Goal: Navigation & Orientation: Find specific page/section

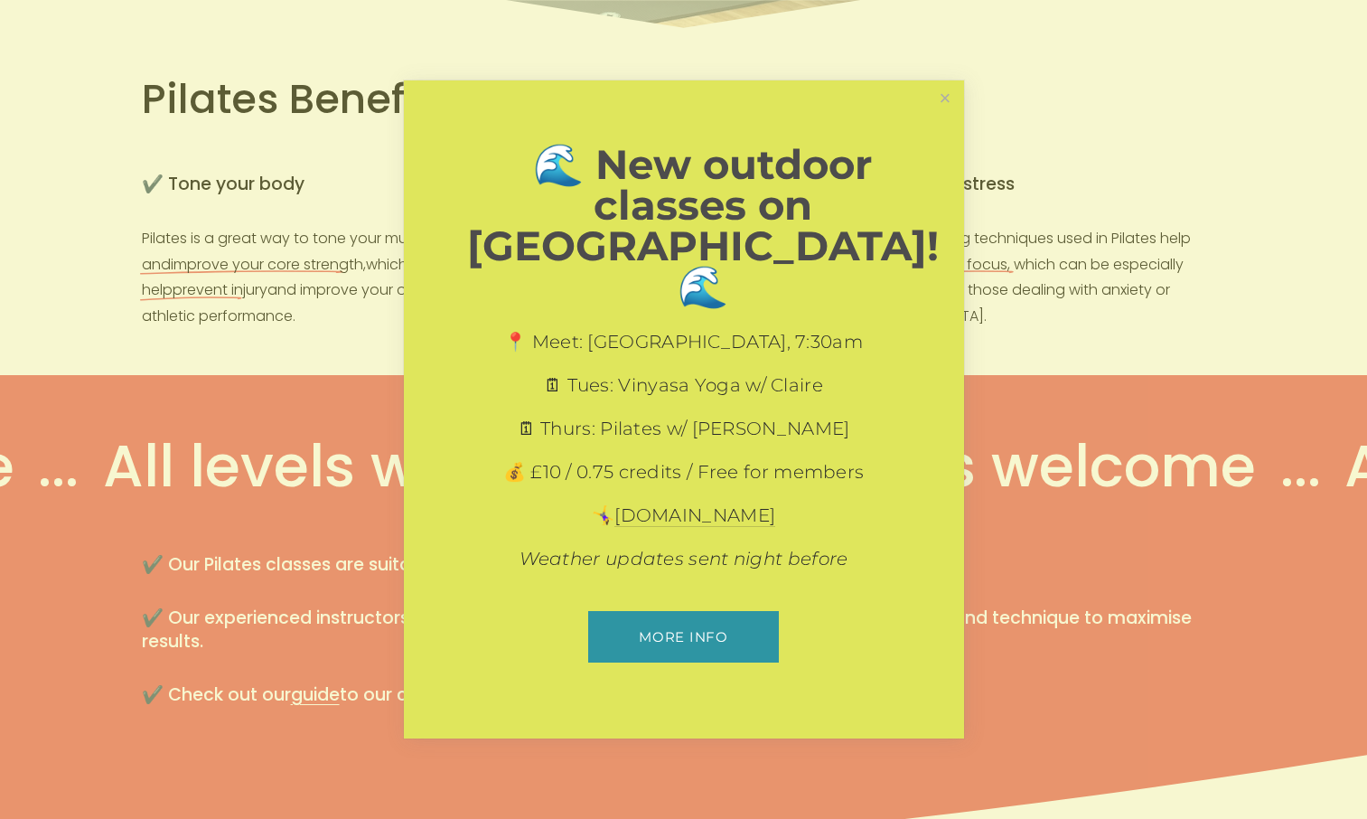
scroll to position [813, 0]
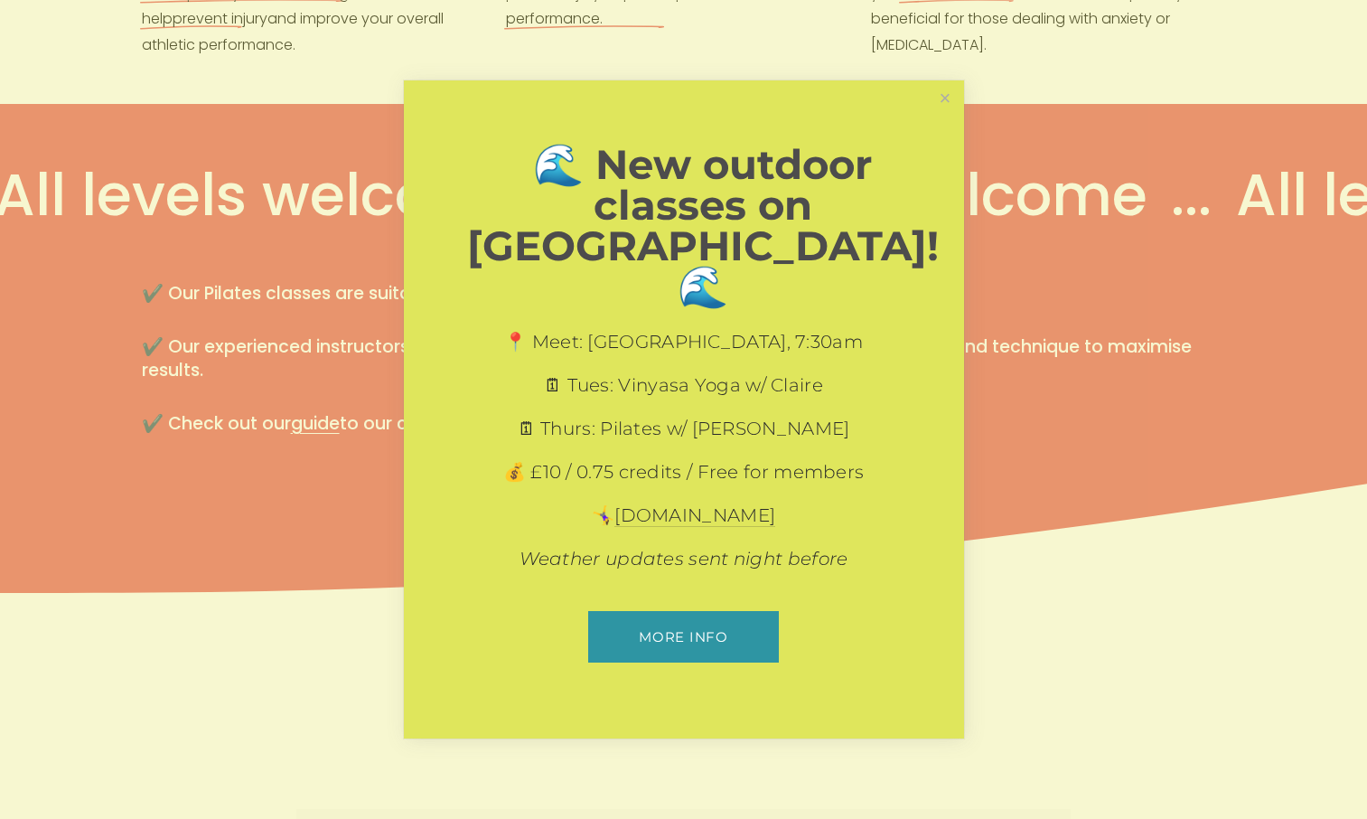
click at [947, 115] on link "Close" at bounding box center [945, 99] width 32 height 32
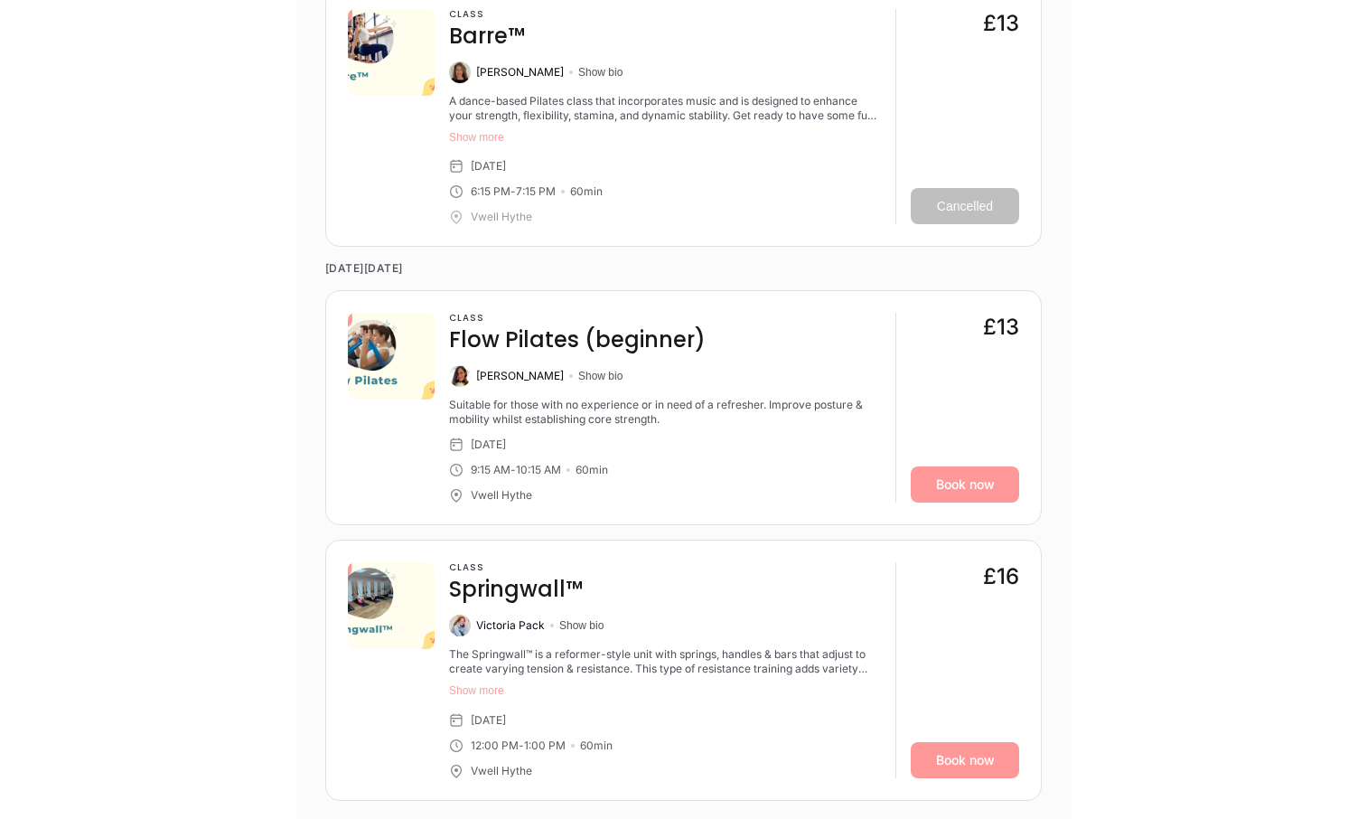
scroll to position [6777, 0]
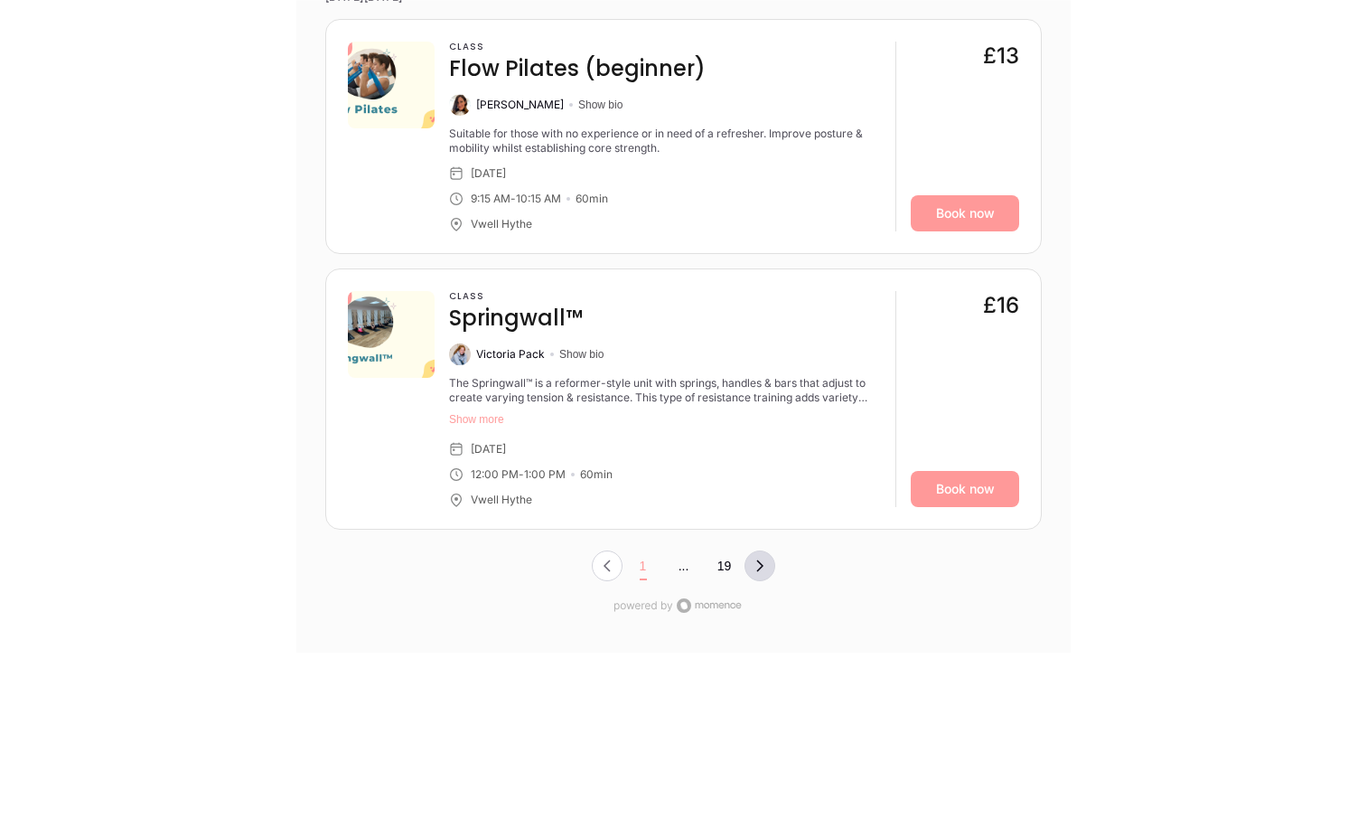
click at [763, 558] on icon "Next Page, Page 0" at bounding box center [760, 565] width 14 height 14
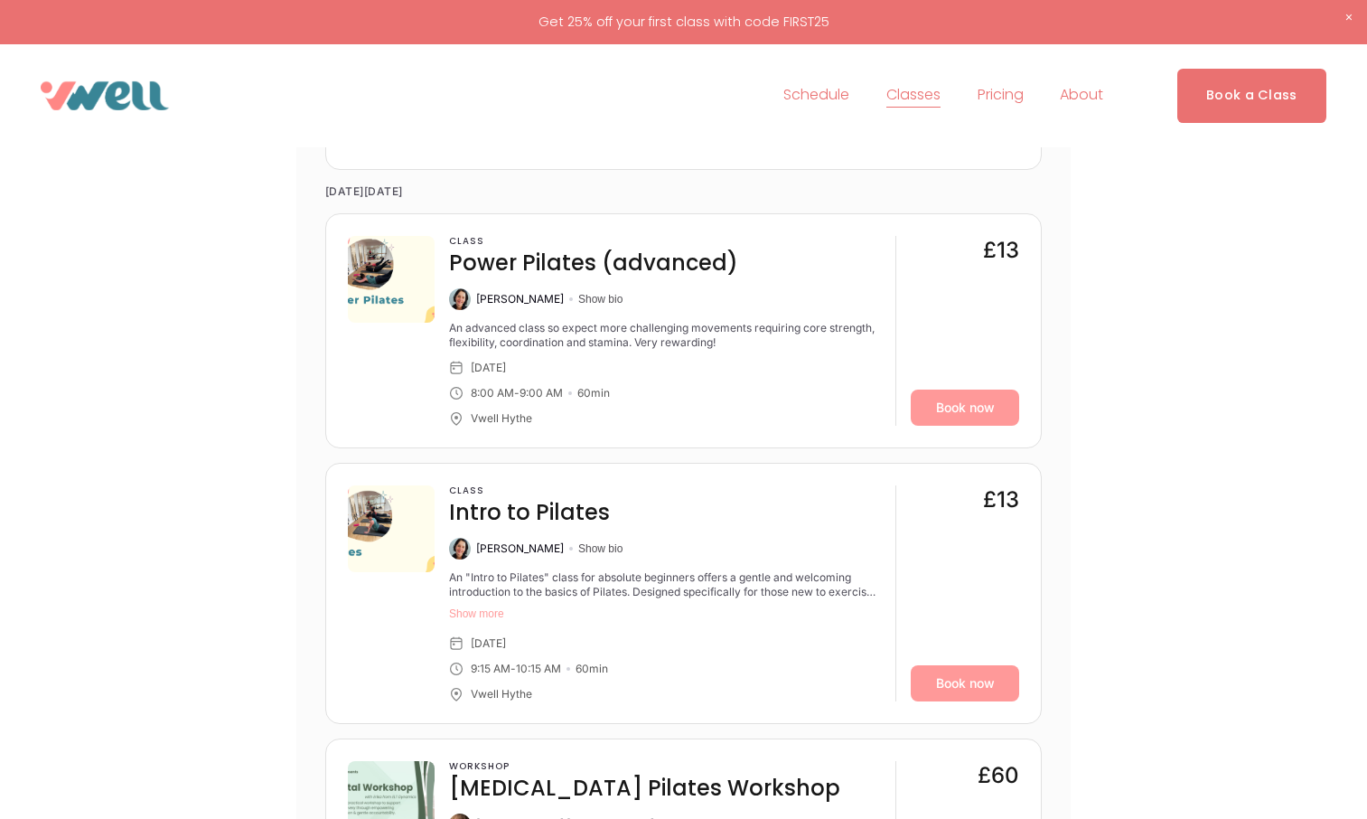
scroll to position [1815, 0]
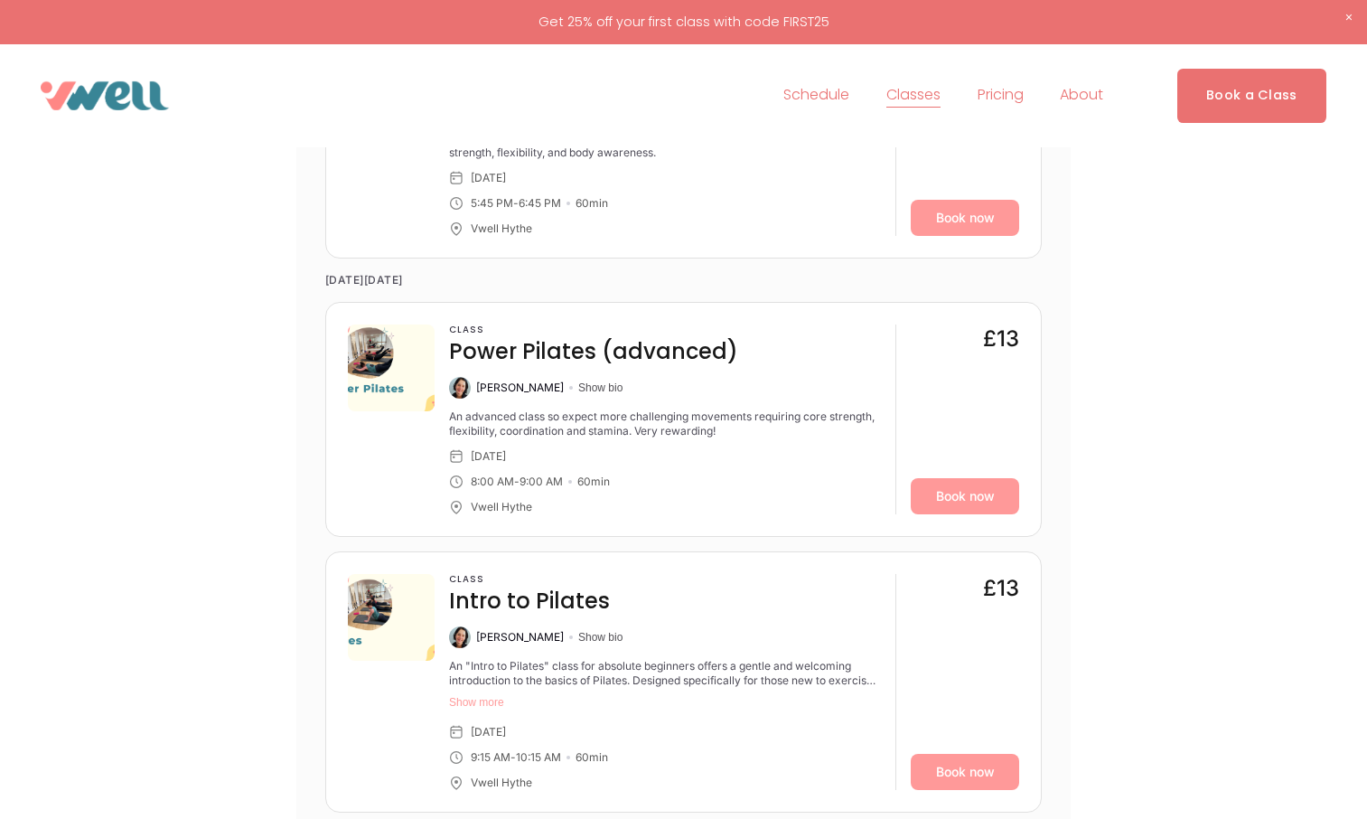
click at [807, 101] on link "Schedule" at bounding box center [816, 95] width 66 height 29
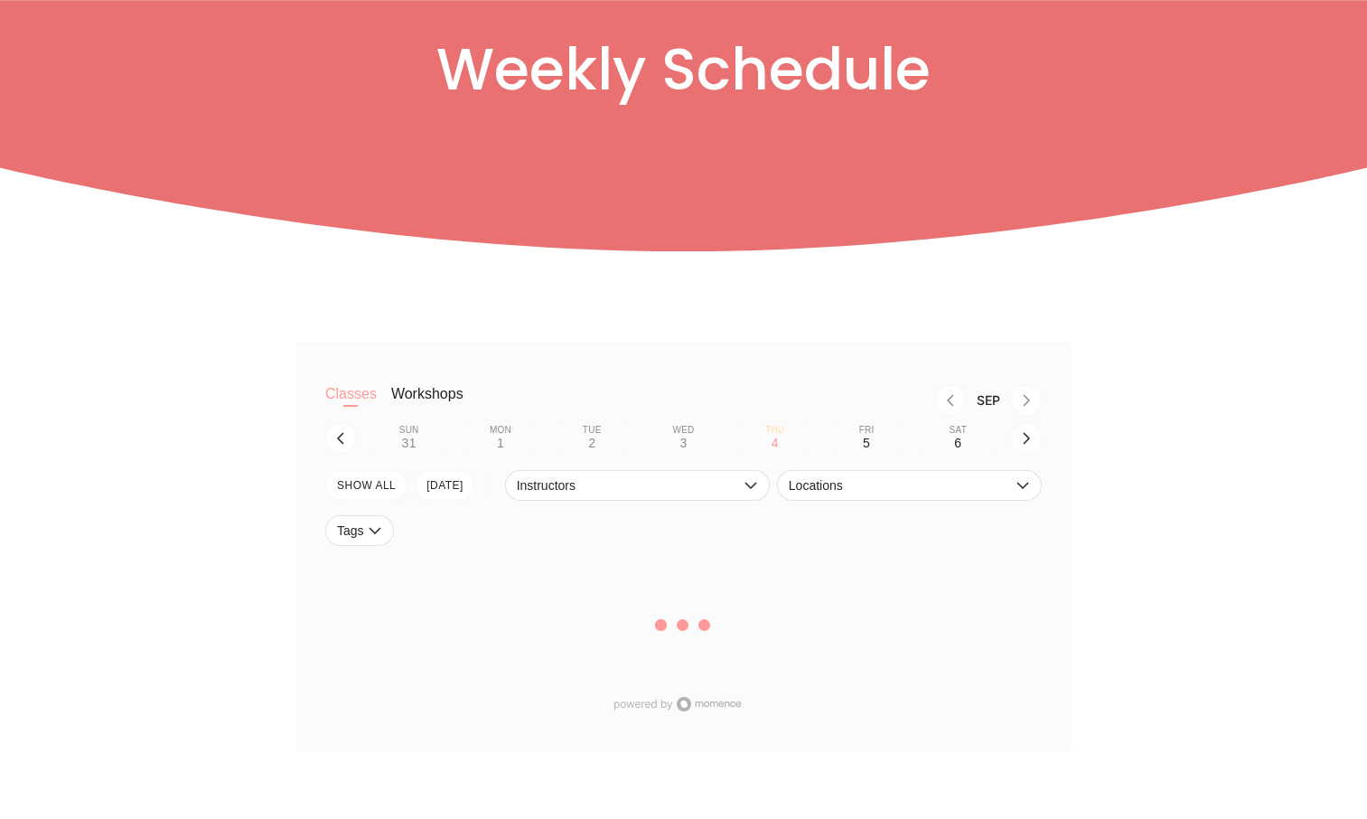
scroll to position [271, 0]
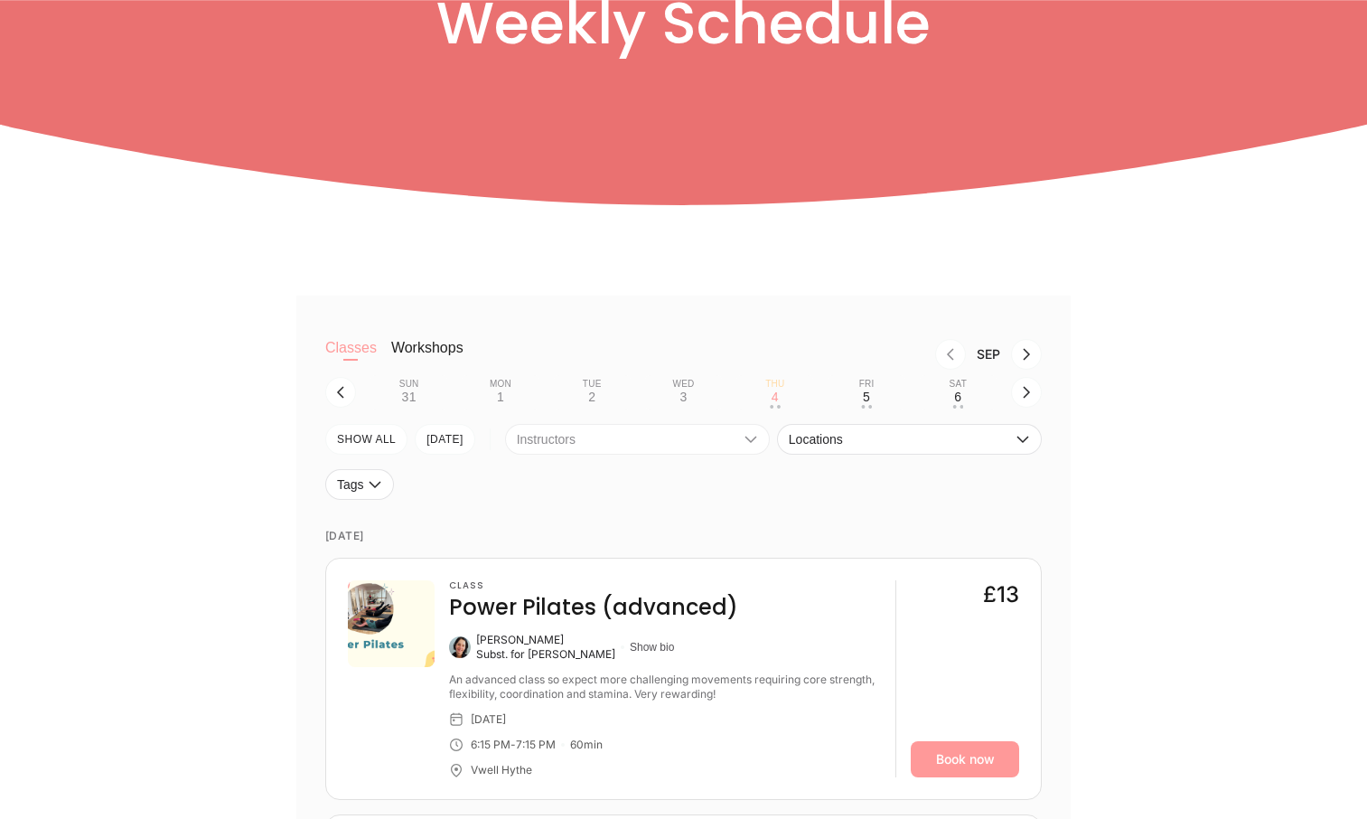
click at [751, 441] on icon "button" at bounding box center [751, 439] width 14 height 14
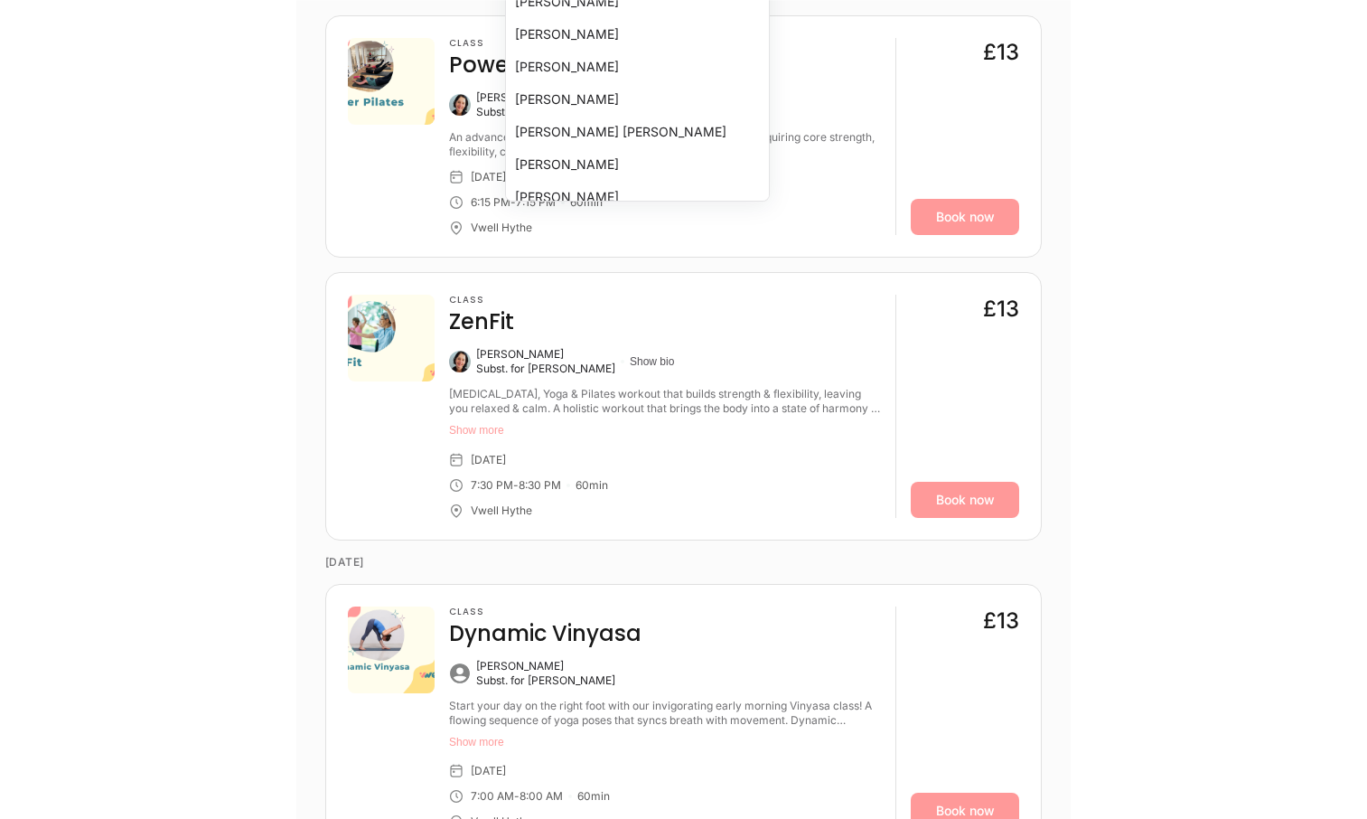
scroll to position [542, 0]
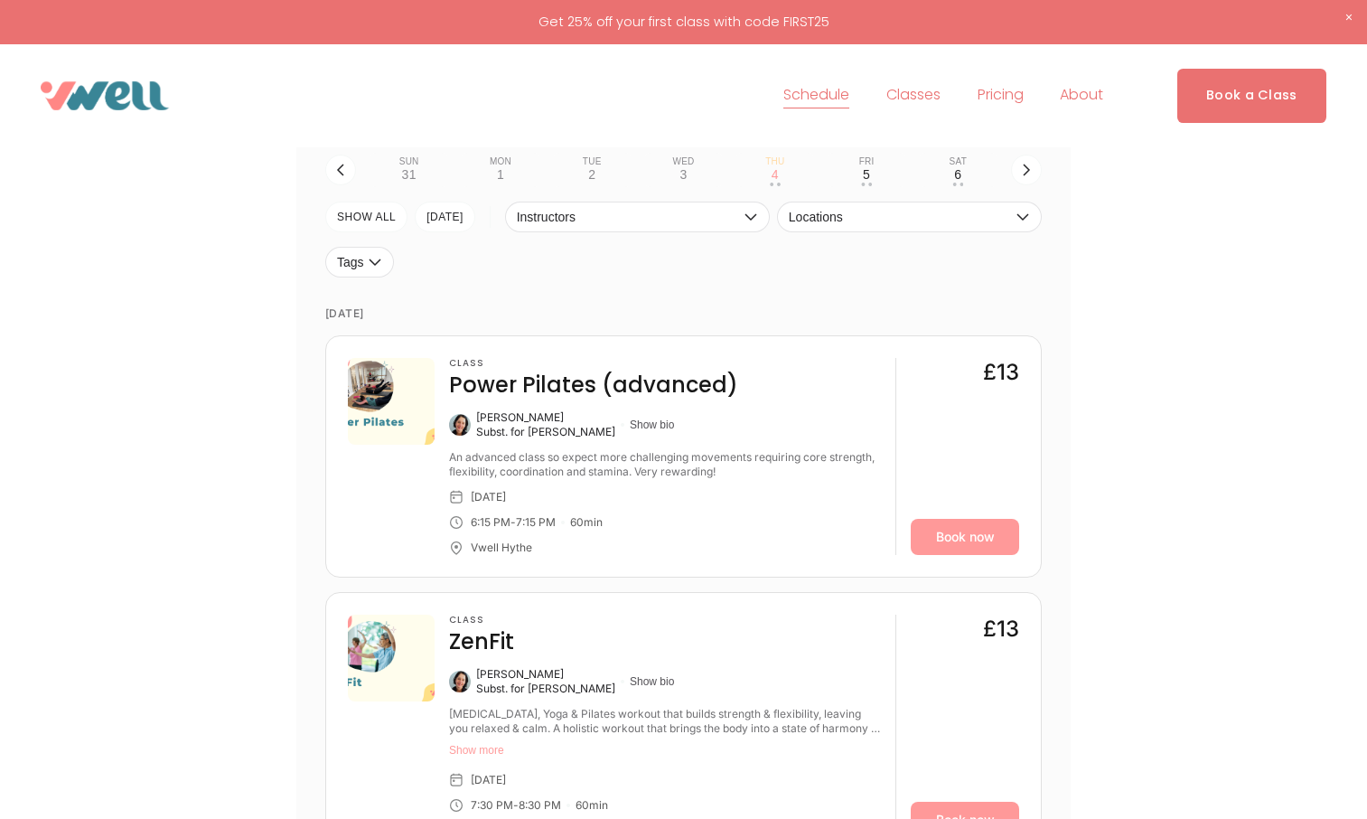
scroll to position [0, 0]
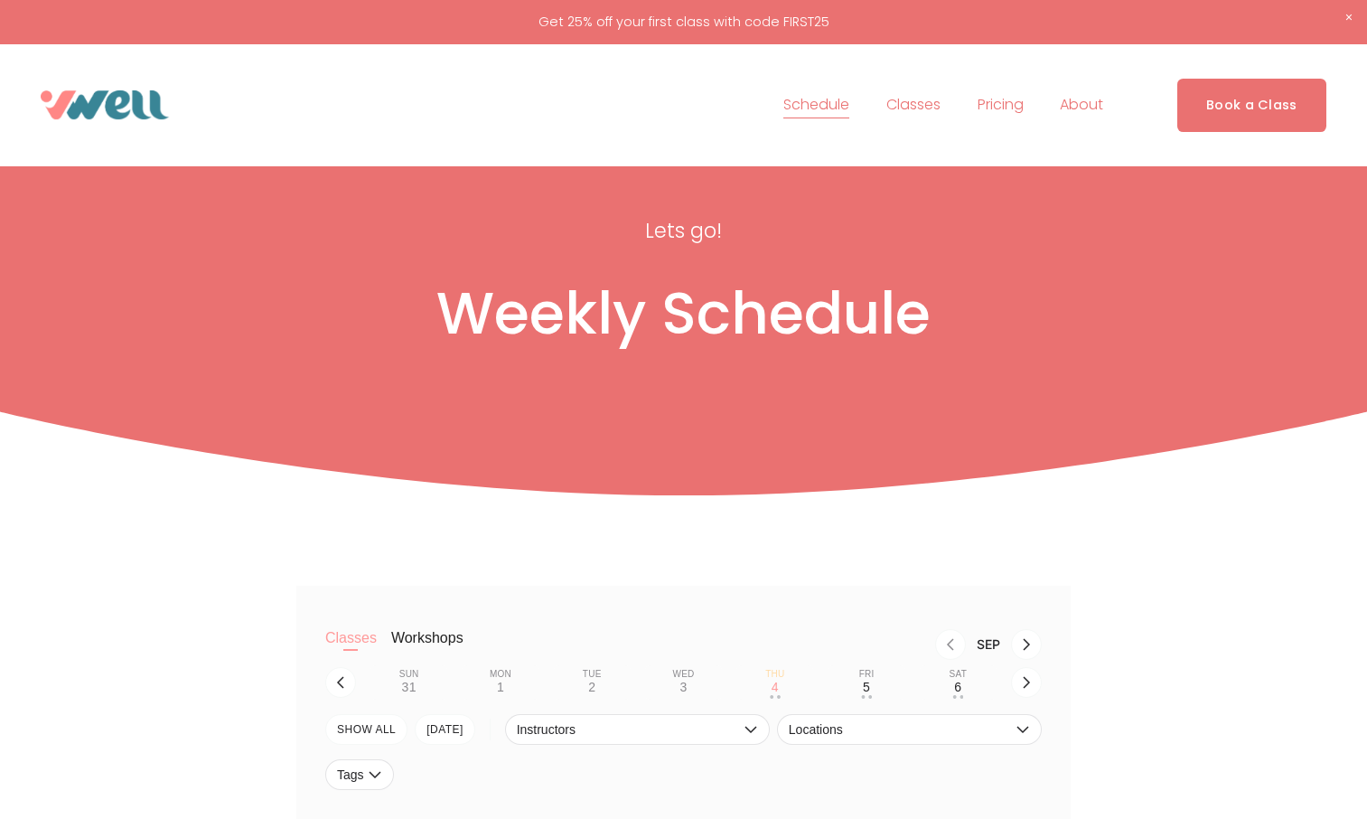
click at [1086, 102] on span "About" at bounding box center [1081, 105] width 43 height 26
click at [0, 0] on span "Our Team" at bounding box center [0, 0] width 0 height 0
